Goal: Task Accomplishment & Management: Use online tool/utility

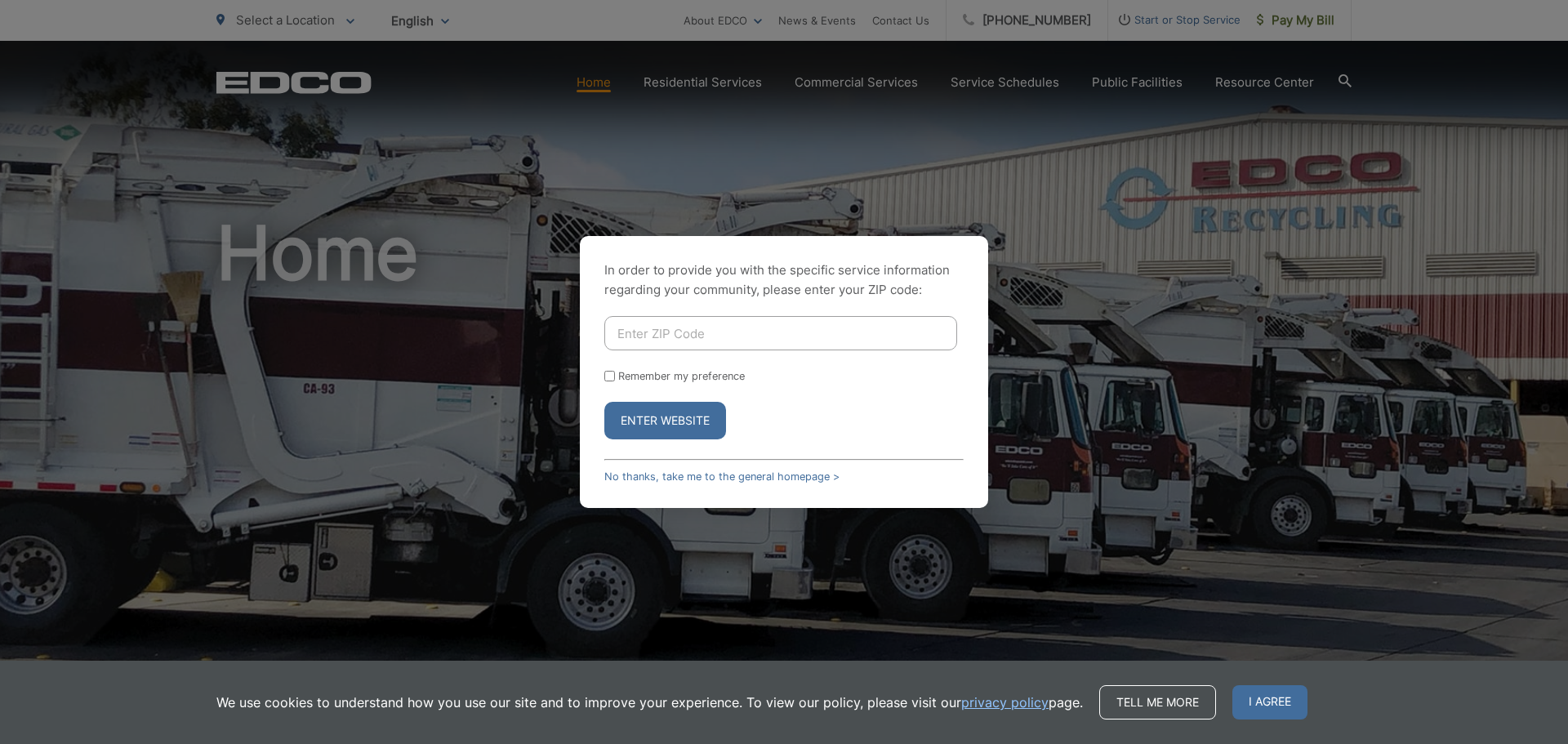
click at [733, 343] on input "Enter ZIP Code" at bounding box center [781, 333] width 353 height 35
click at [605, 402] on button "Enter Website" at bounding box center [665, 421] width 122 height 38
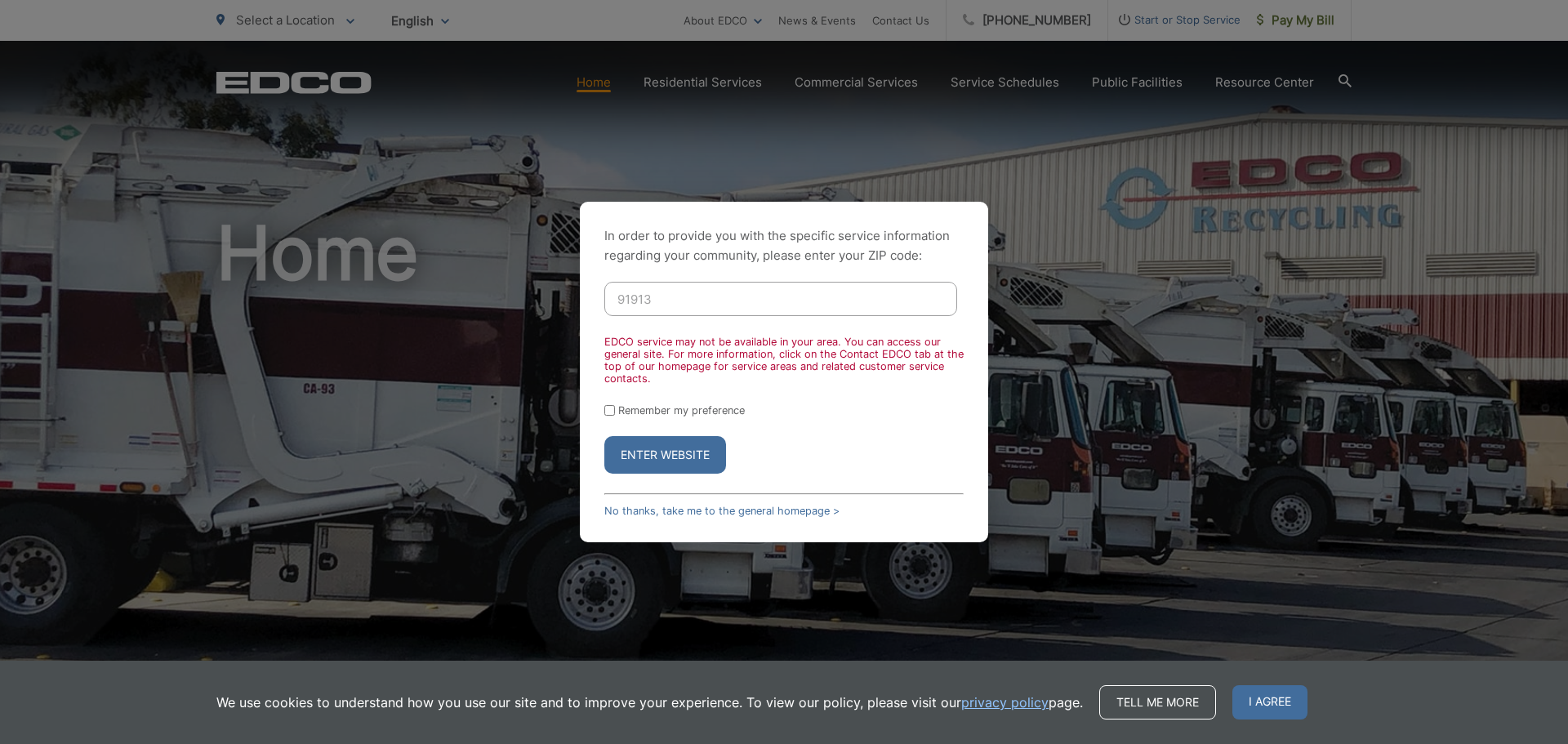
click at [687, 300] on input "91913" at bounding box center [781, 299] width 353 height 35
type input "92154"
click at [605, 437] on button "Enter Website" at bounding box center [665, 455] width 122 height 38
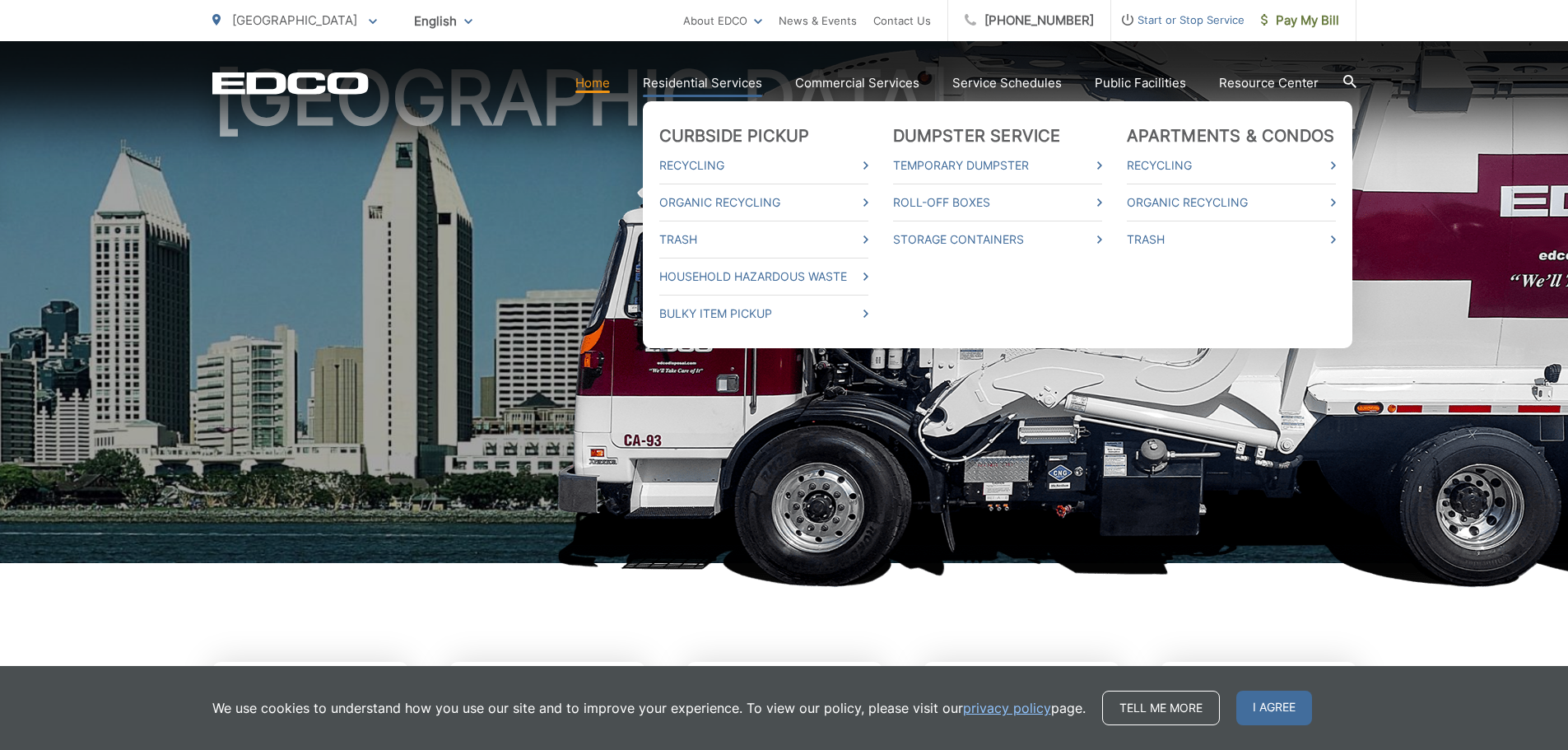
scroll to position [164, 0]
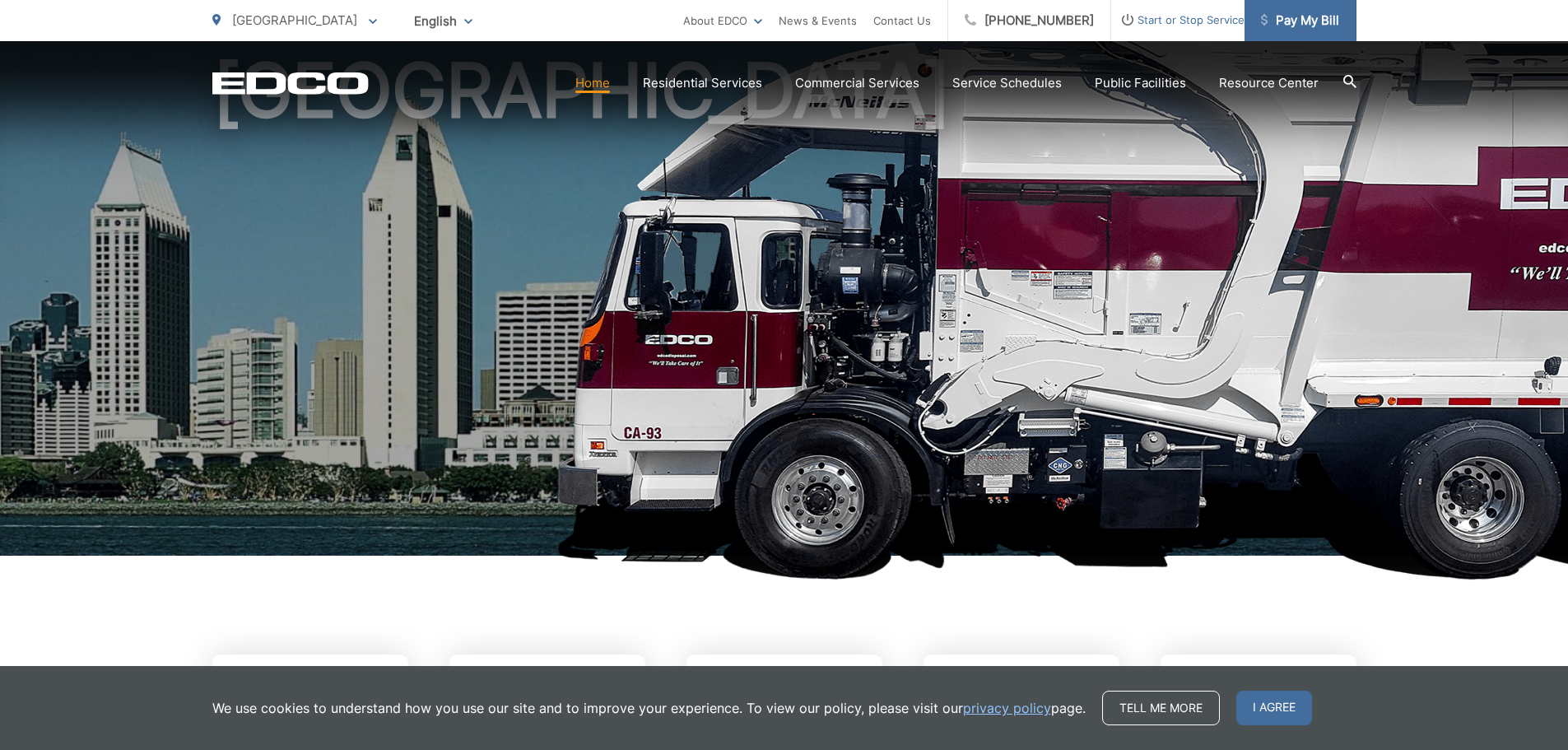
click at [1309, 31] on link "Pay My Bill" at bounding box center [1301, 20] width 112 height 41
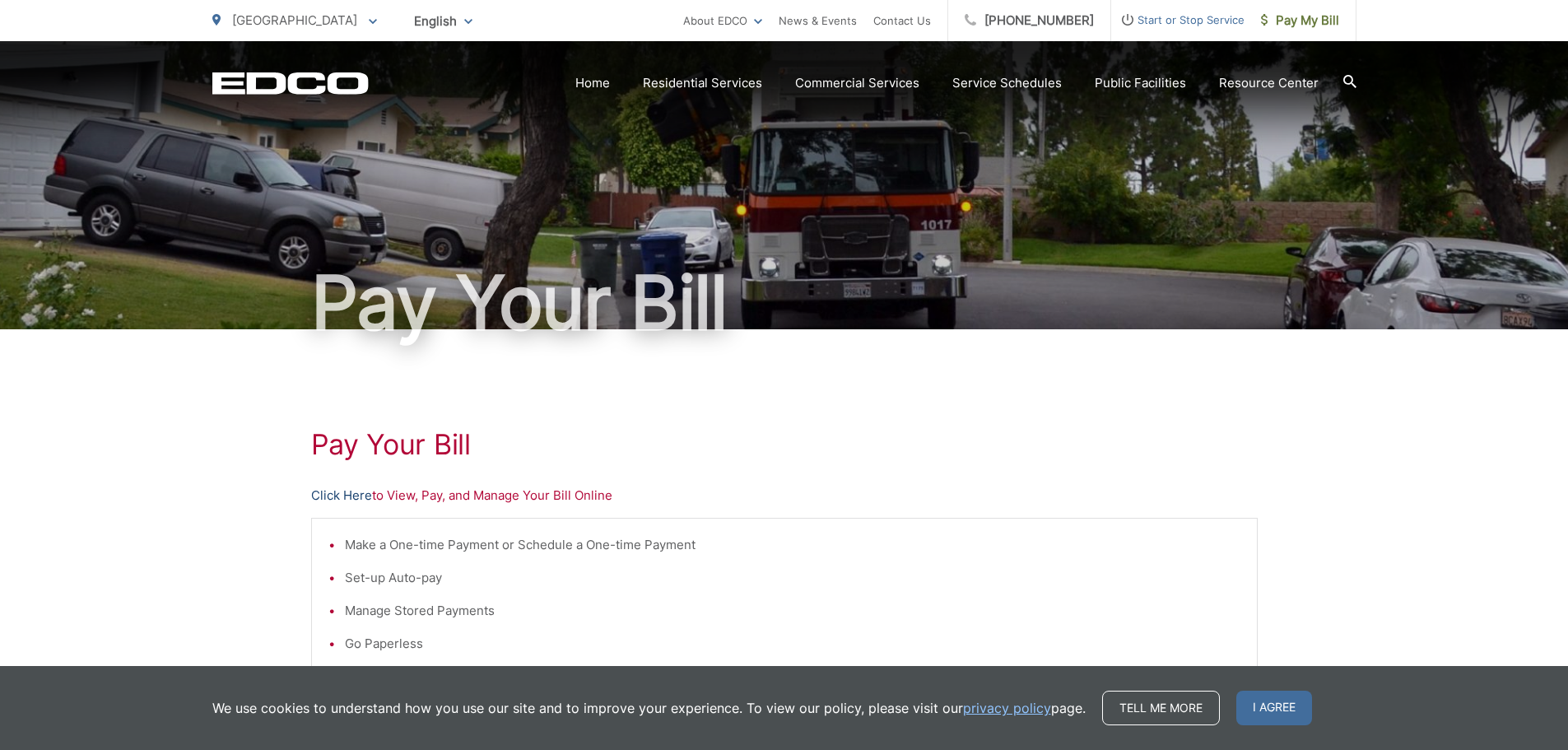
click at [355, 497] on link "Click Here" at bounding box center [342, 495] width 61 height 20
